Goal: Navigation & Orientation: Find specific page/section

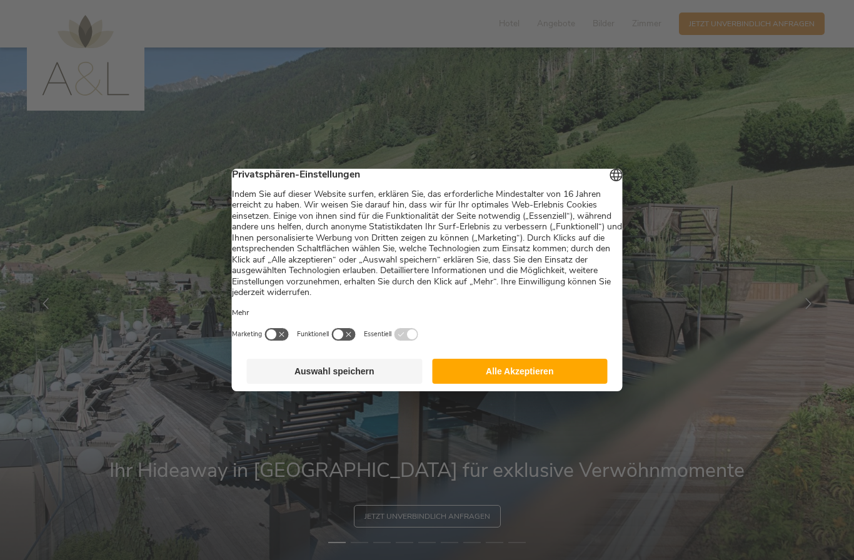
click at [518, 381] on button "Alle Akzeptieren" at bounding box center [520, 371] width 176 height 25
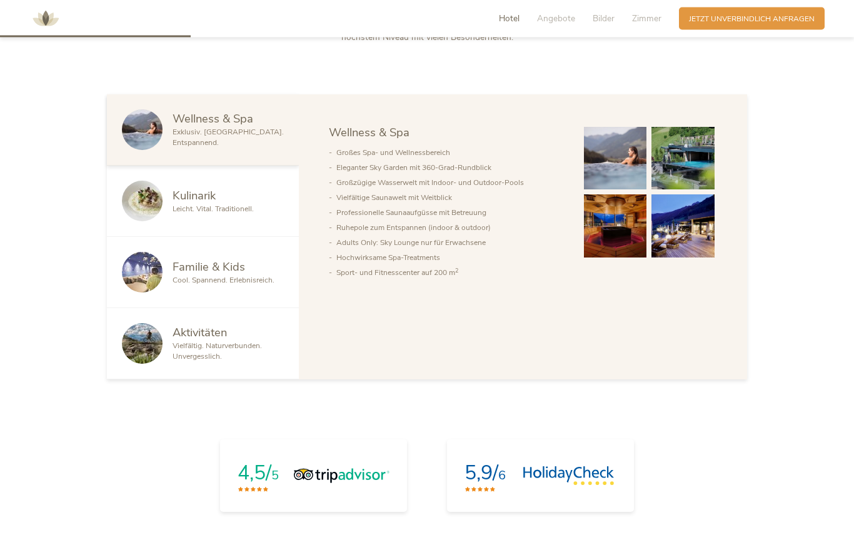
scroll to position [699, 0]
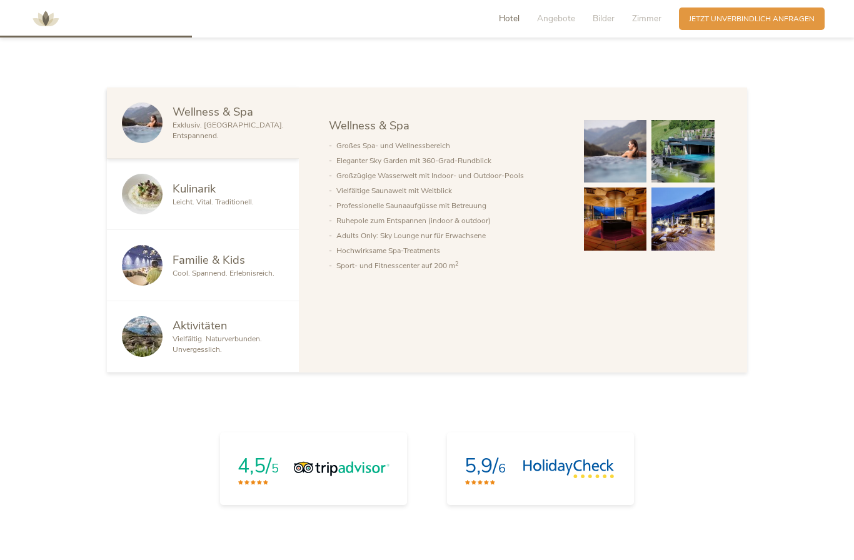
click at [441, 273] on li "Sport- und Fitnesscenter auf 200 m 2" at bounding box center [450, 265] width 228 height 15
click at [620, 183] on img at bounding box center [615, 151] width 63 height 63
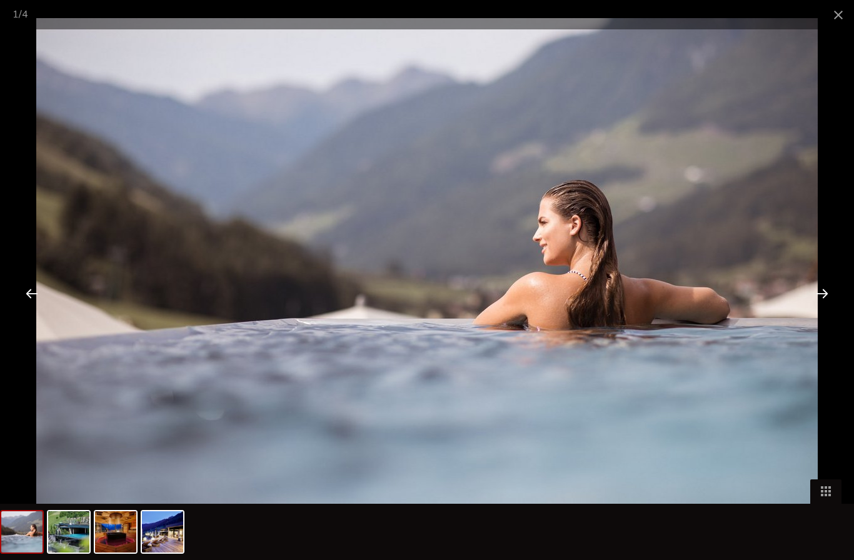
click at [824, 313] on div at bounding box center [822, 293] width 39 height 39
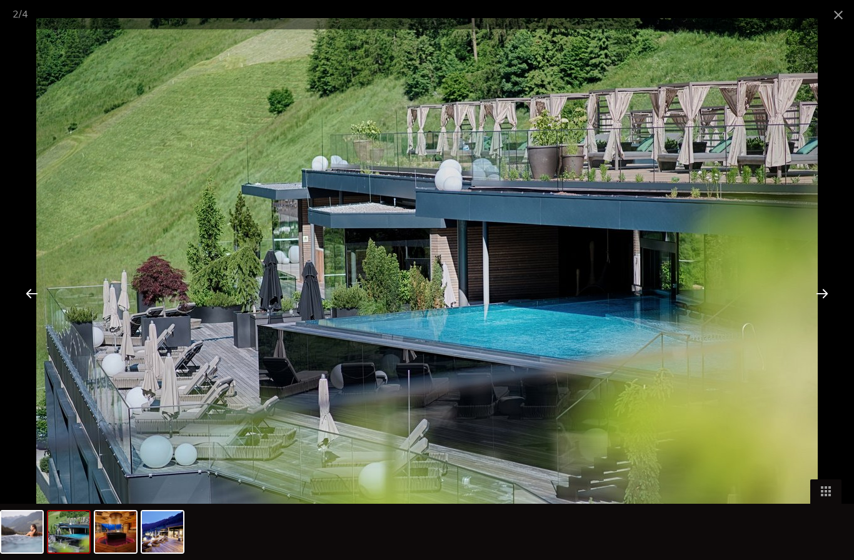
click at [824, 313] on div at bounding box center [822, 293] width 39 height 39
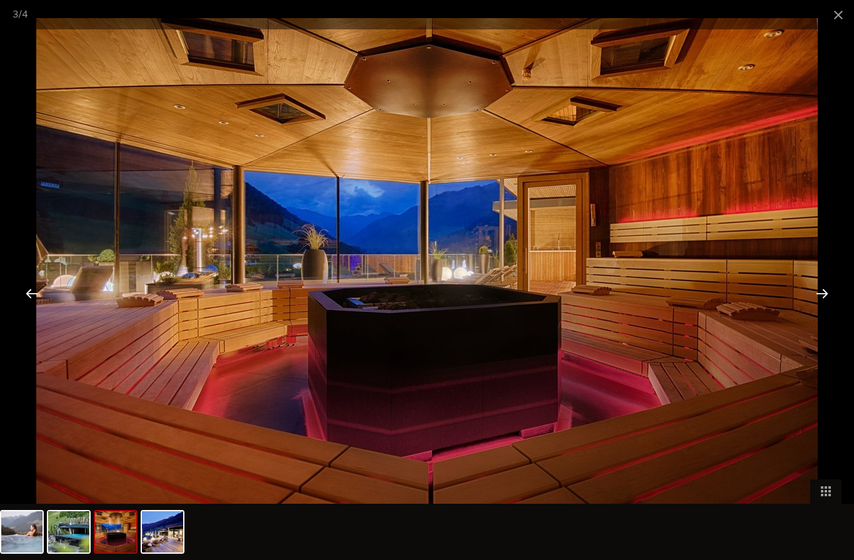
click at [826, 313] on div at bounding box center [822, 293] width 39 height 39
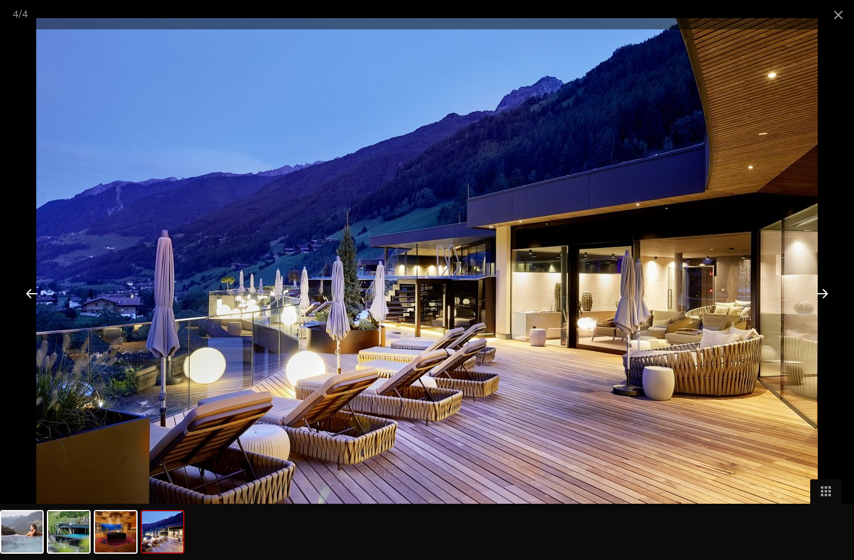
click at [814, 313] on div at bounding box center [822, 293] width 39 height 39
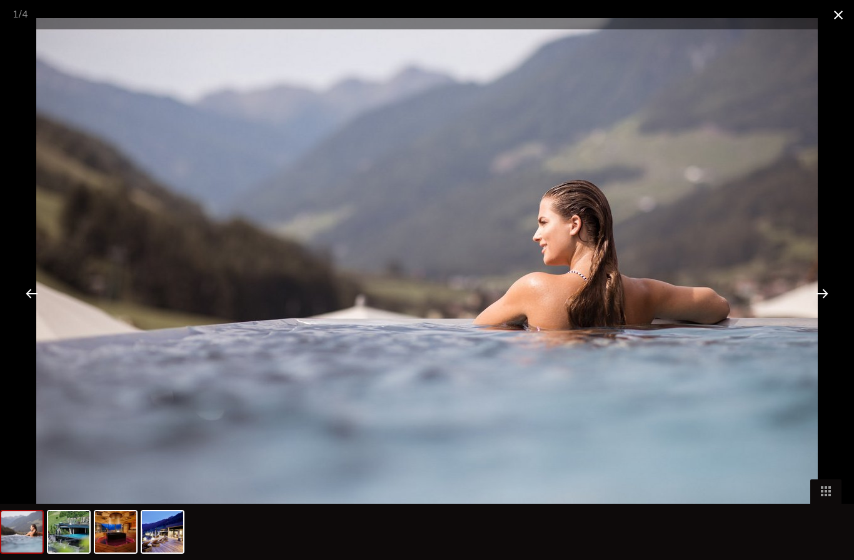
click at [836, 13] on span at bounding box center [838, 14] width 31 height 29
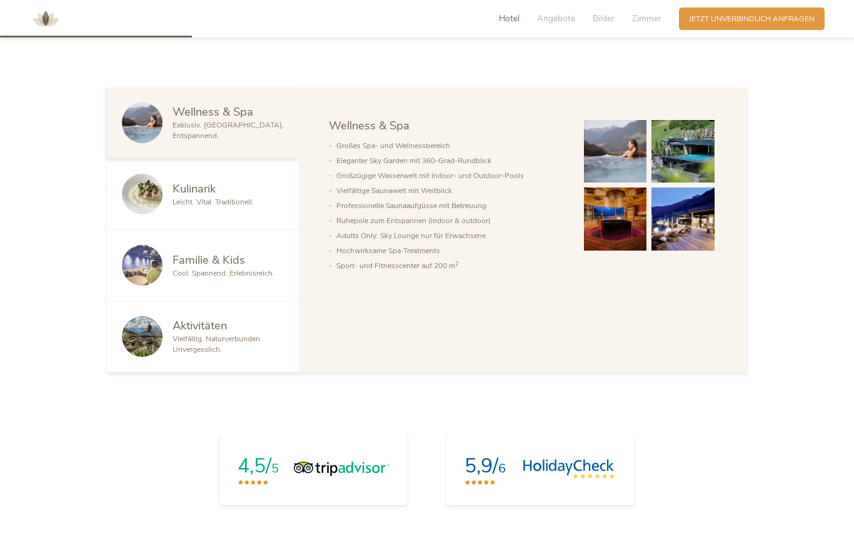
click at [226, 197] on div "Kulinarik" at bounding box center [228, 189] width 111 height 16
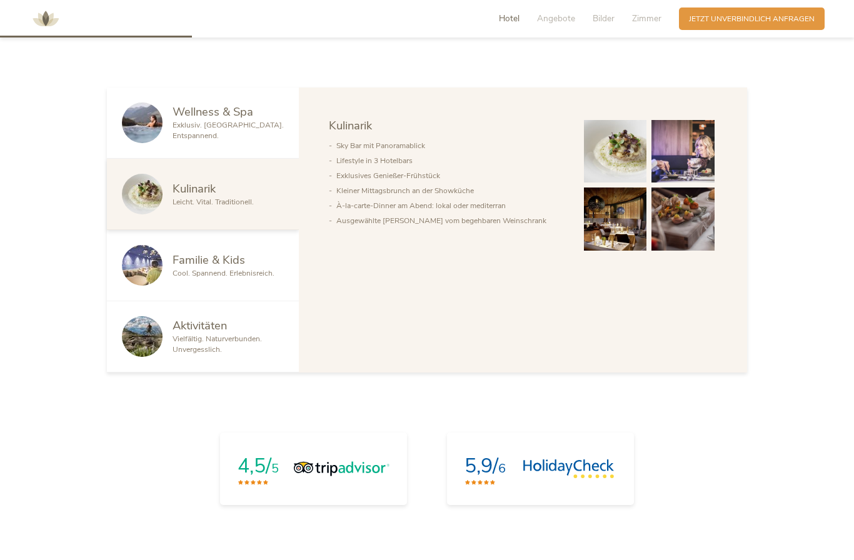
click at [617, 183] on img at bounding box center [615, 151] width 63 height 63
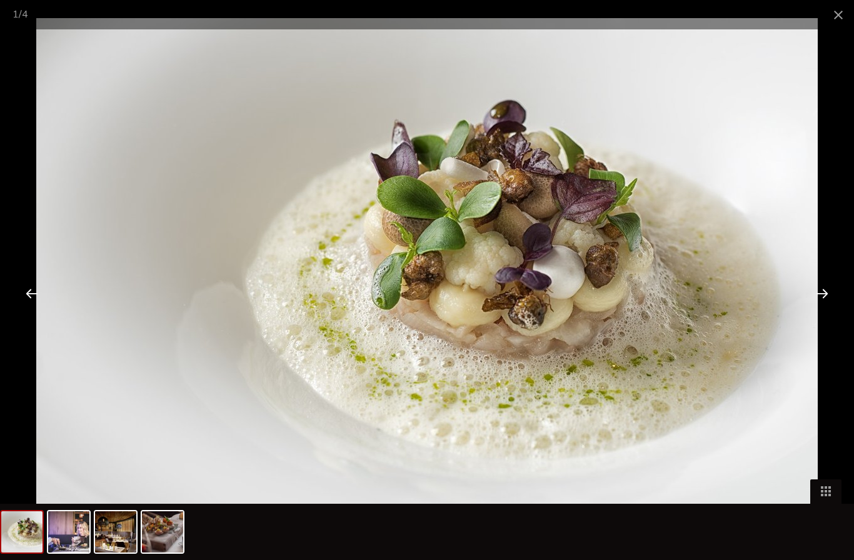
click at [822, 313] on div at bounding box center [822, 293] width 39 height 39
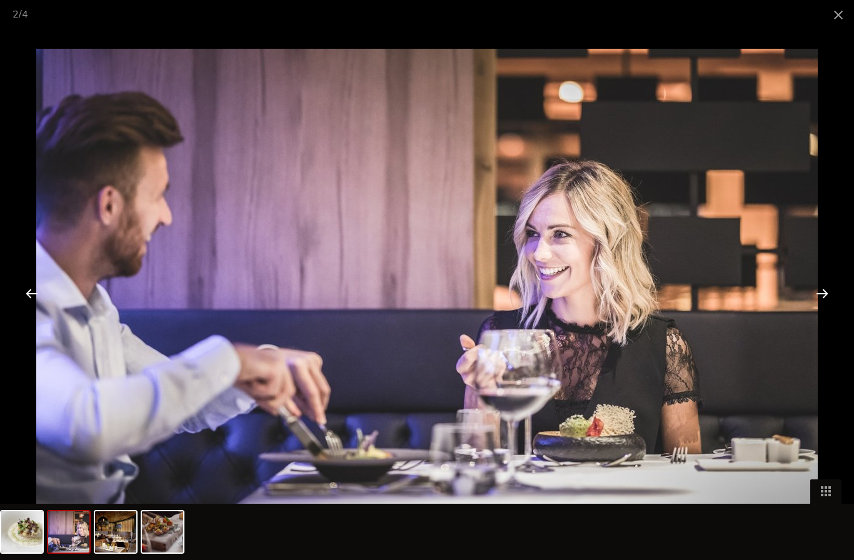
click at [824, 313] on div at bounding box center [822, 293] width 39 height 39
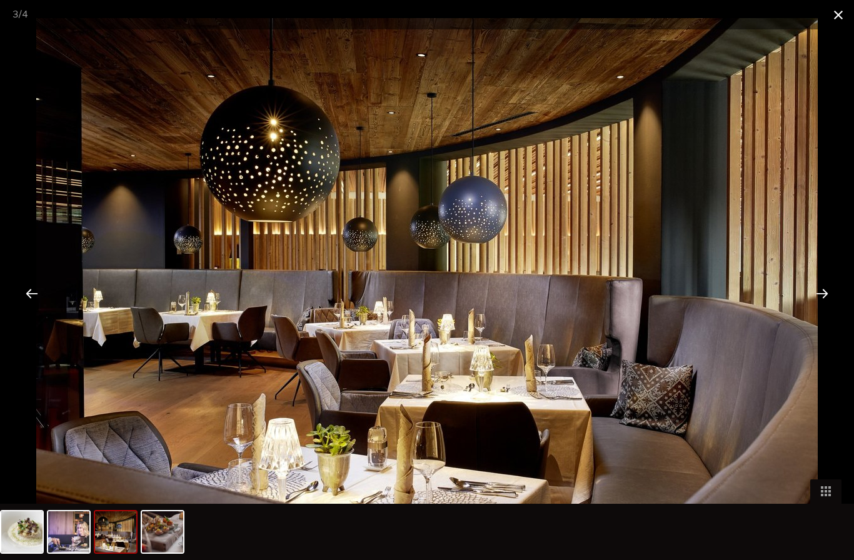
click at [836, 18] on span at bounding box center [838, 14] width 31 height 29
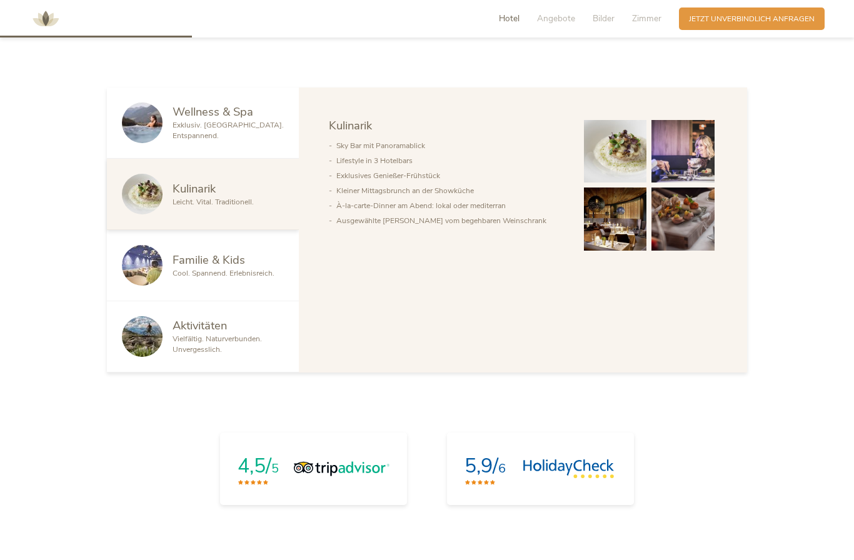
click at [276, 268] on div "Familie & Kids" at bounding box center [228, 260] width 111 height 16
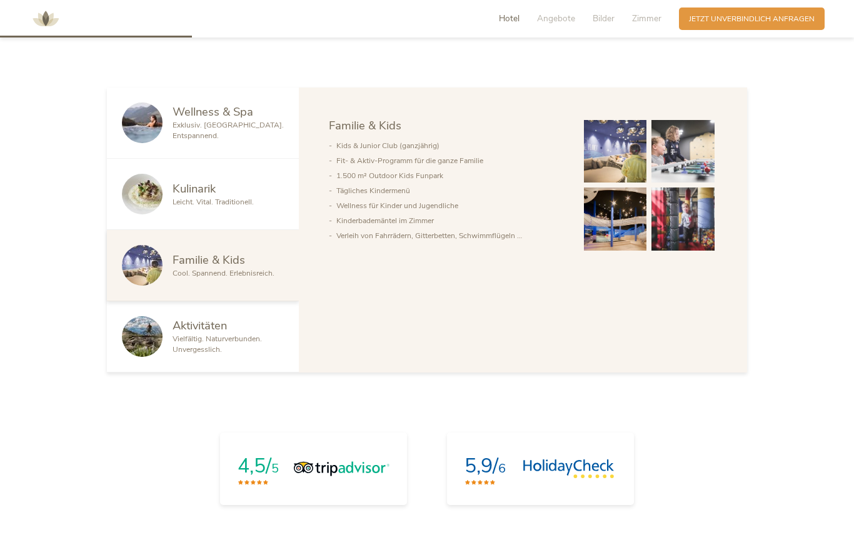
click at [265, 355] on div "Vielfältig. Naturverbunden. Unvergesslich." at bounding box center [228, 344] width 111 height 21
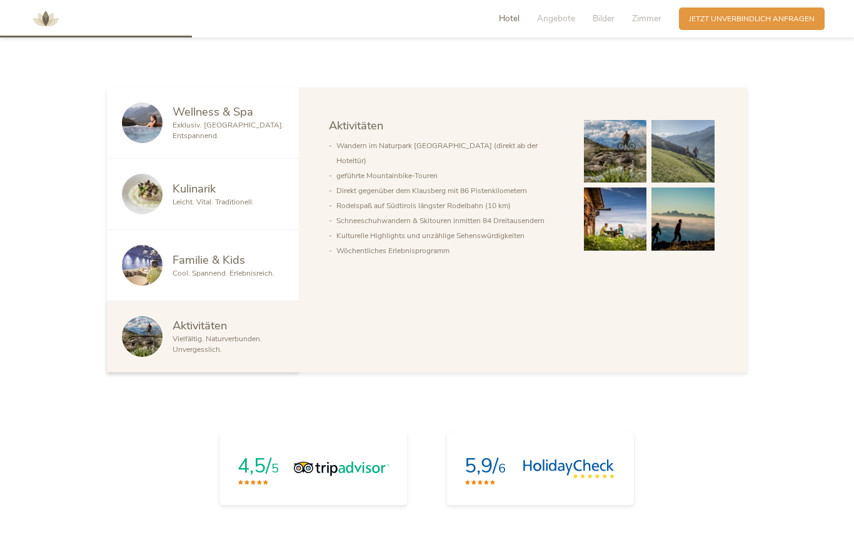
click at [629, 183] on img at bounding box center [615, 151] width 63 height 63
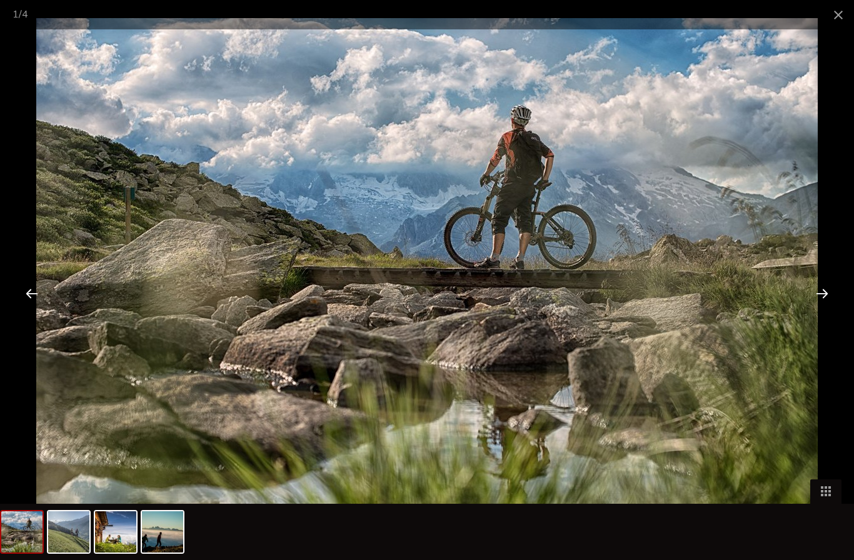
click at [822, 313] on div at bounding box center [822, 293] width 39 height 39
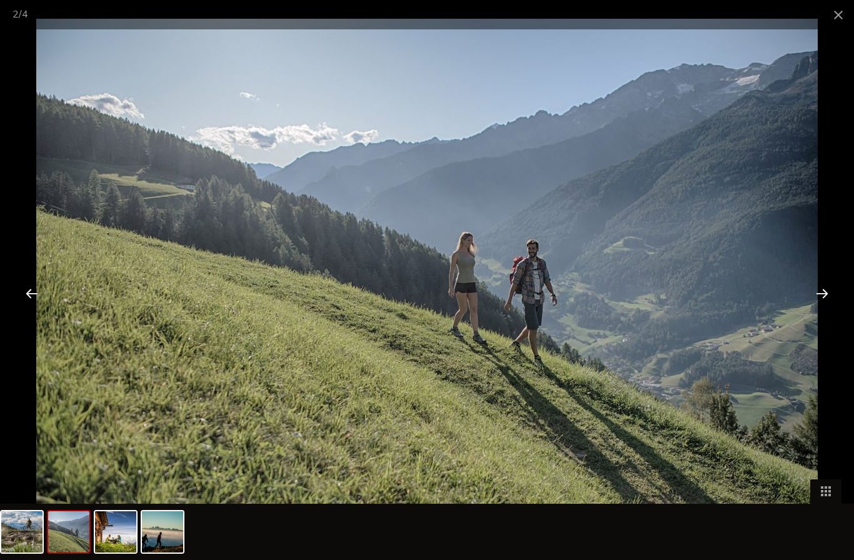
click at [826, 313] on div at bounding box center [822, 293] width 39 height 39
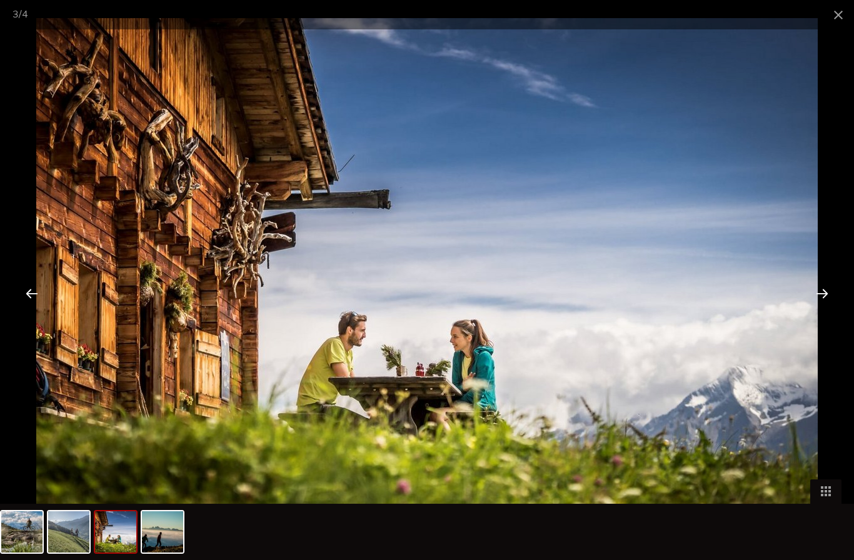
click at [827, 313] on div at bounding box center [822, 293] width 39 height 39
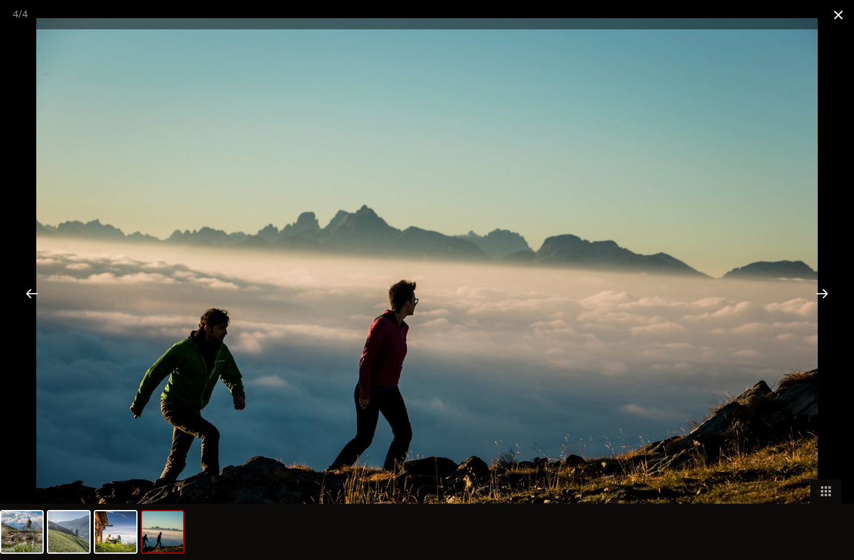
click at [851, 22] on span at bounding box center [838, 14] width 31 height 29
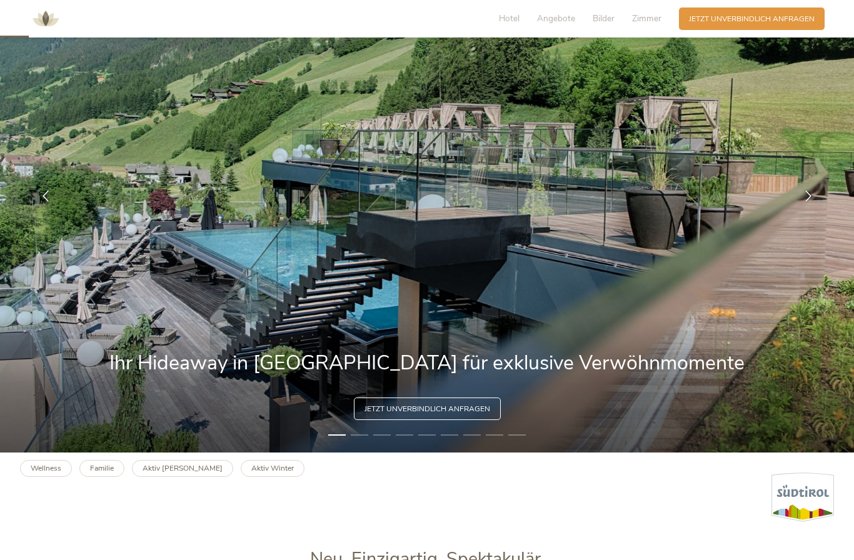
scroll to position [107, 0]
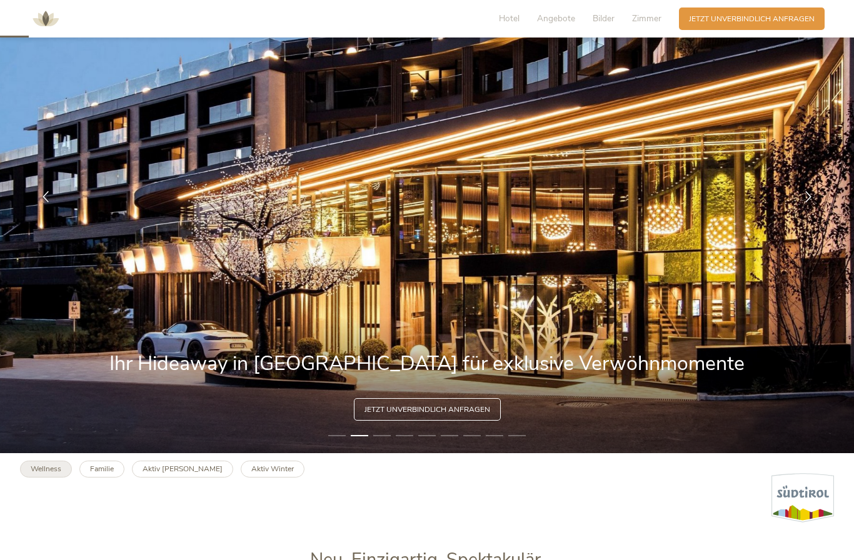
click at [51, 474] on b "Wellness" at bounding box center [46, 469] width 31 height 10
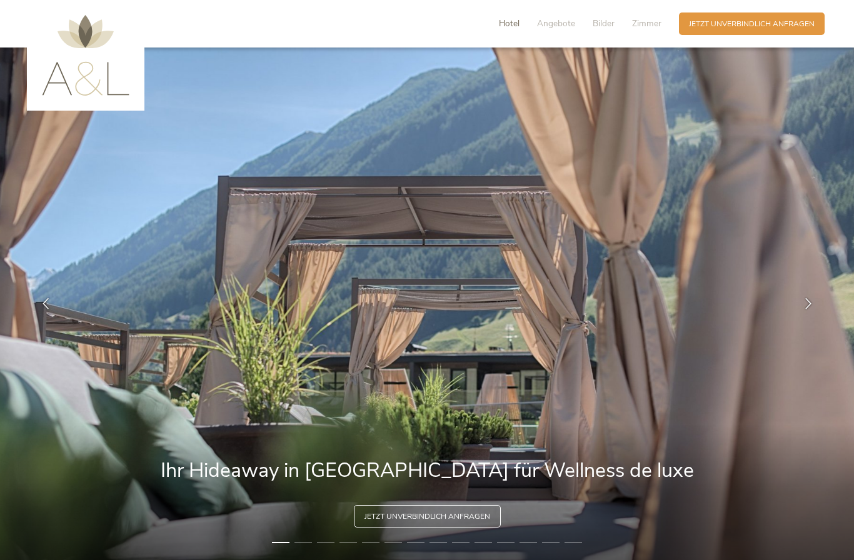
click at [502, 29] on span "Hotel" at bounding box center [509, 24] width 21 height 12
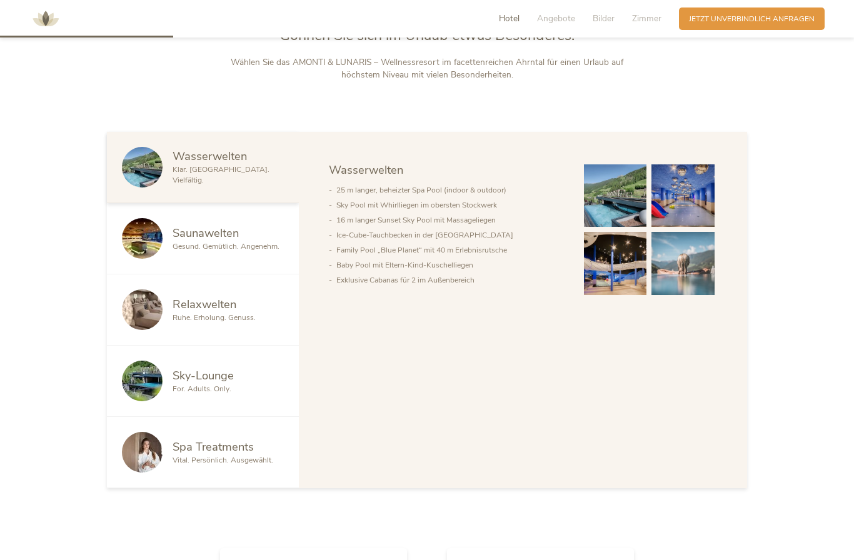
scroll to position [656, 0]
